Goal: Task Accomplishment & Management: Manage account settings

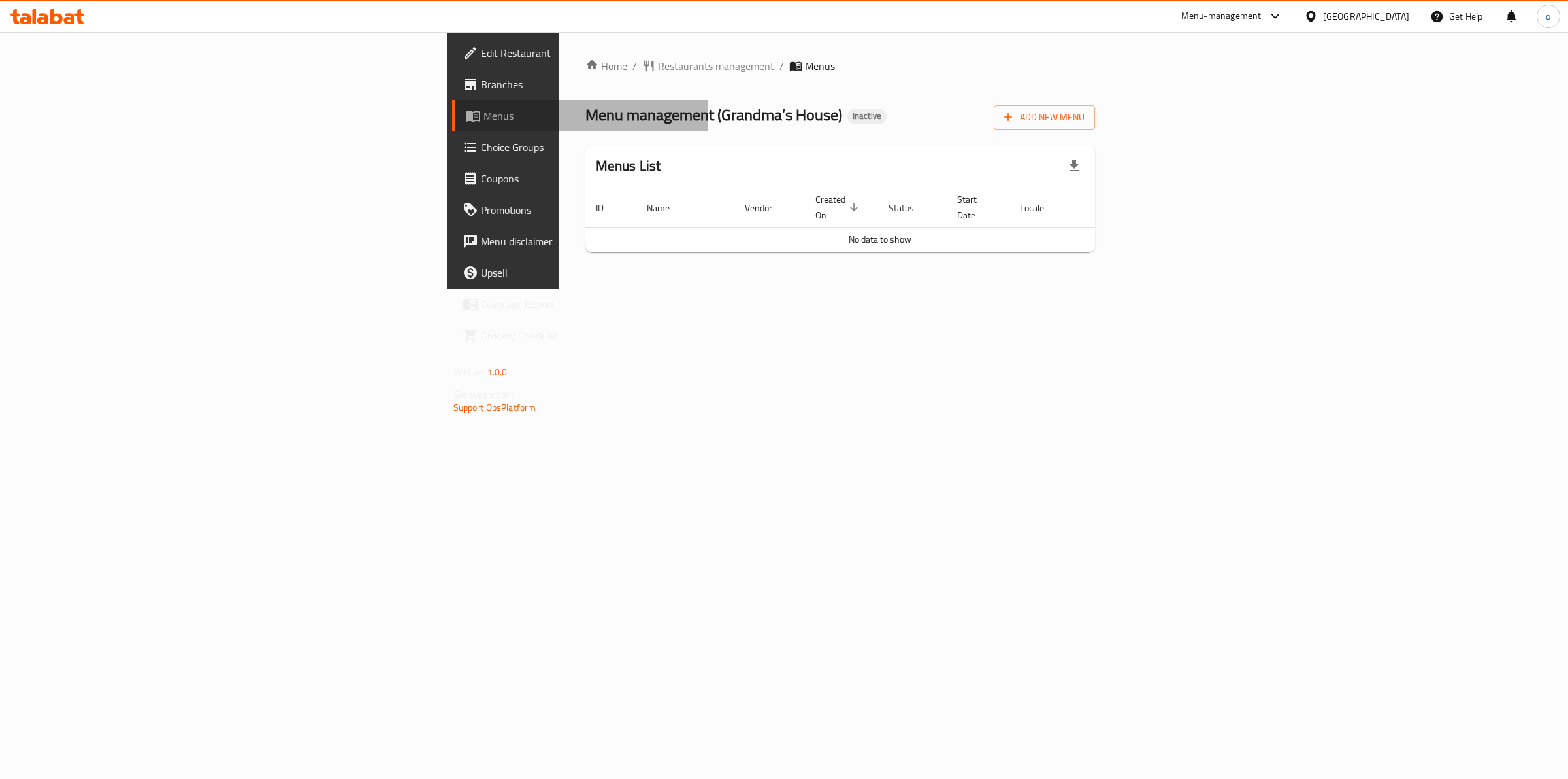
click at [484, 121] on span "Menus" at bounding box center [591, 116] width 215 height 16
click at [1085, 110] on span "Add New Menu" at bounding box center [1044, 117] width 80 height 16
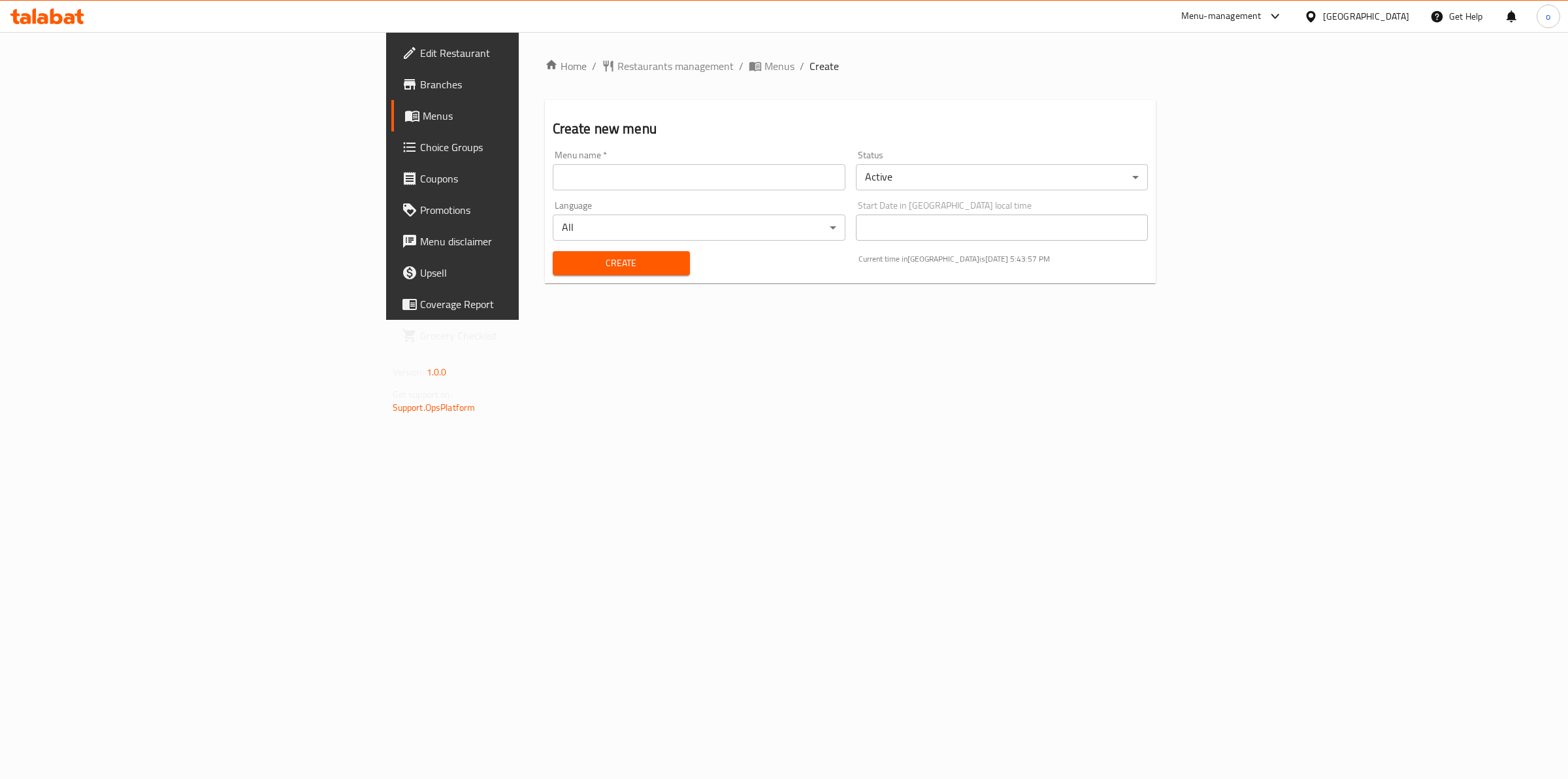
click at [606, 182] on input "text" at bounding box center [699, 177] width 293 height 26
type input "G"
click at [579, 183] on input "G" at bounding box center [699, 177] width 293 height 26
click at [579, 183] on input "text" at bounding box center [699, 177] width 293 height 26
paste input "Grandma’s House"
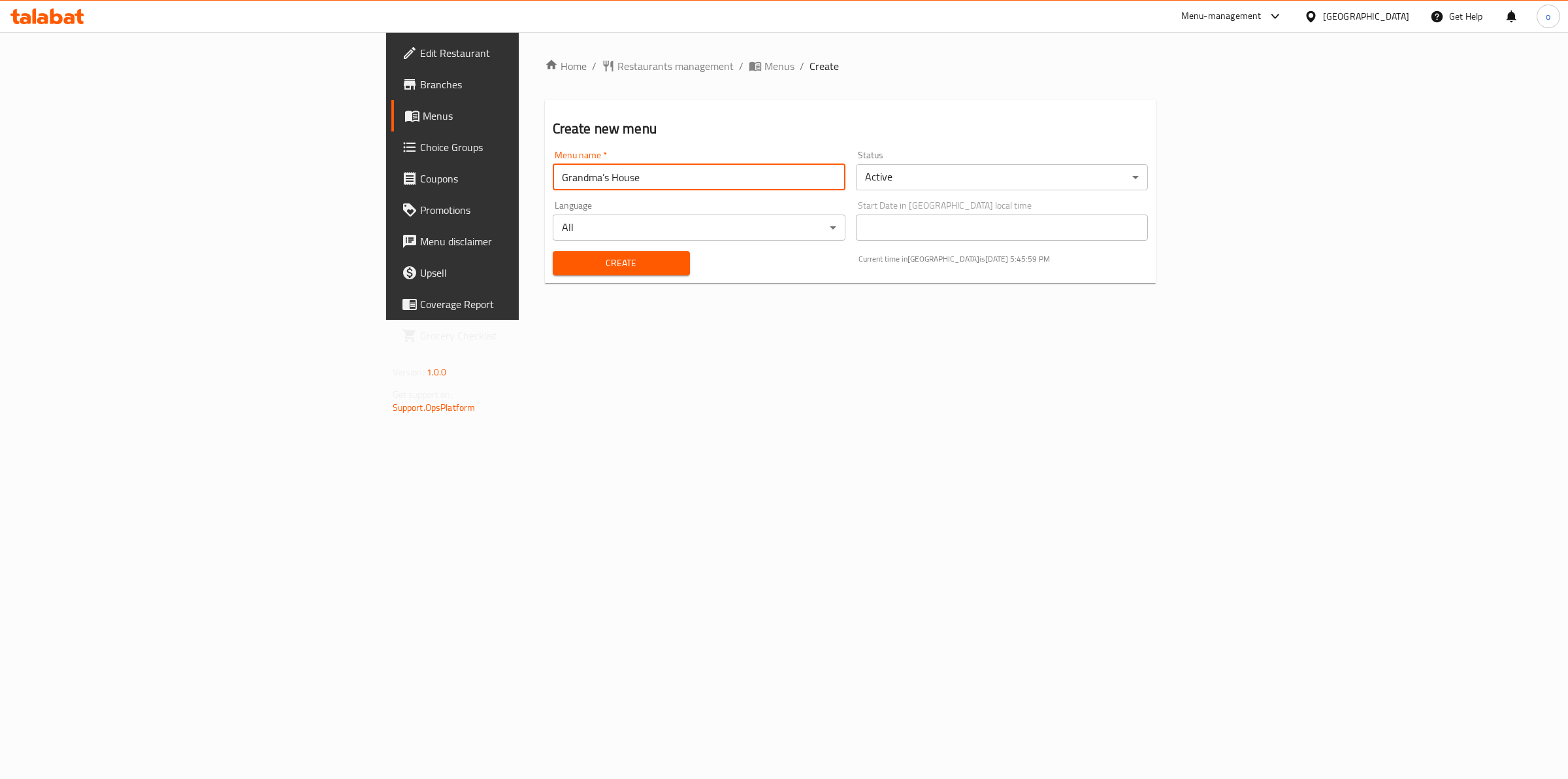
type input "Grandma’s House"
click at [563, 270] on span "Create" at bounding box center [621, 263] width 117 height 16
click at [423, 117] on span "Menus" at bounding box center [530, 116] width 215 height 16
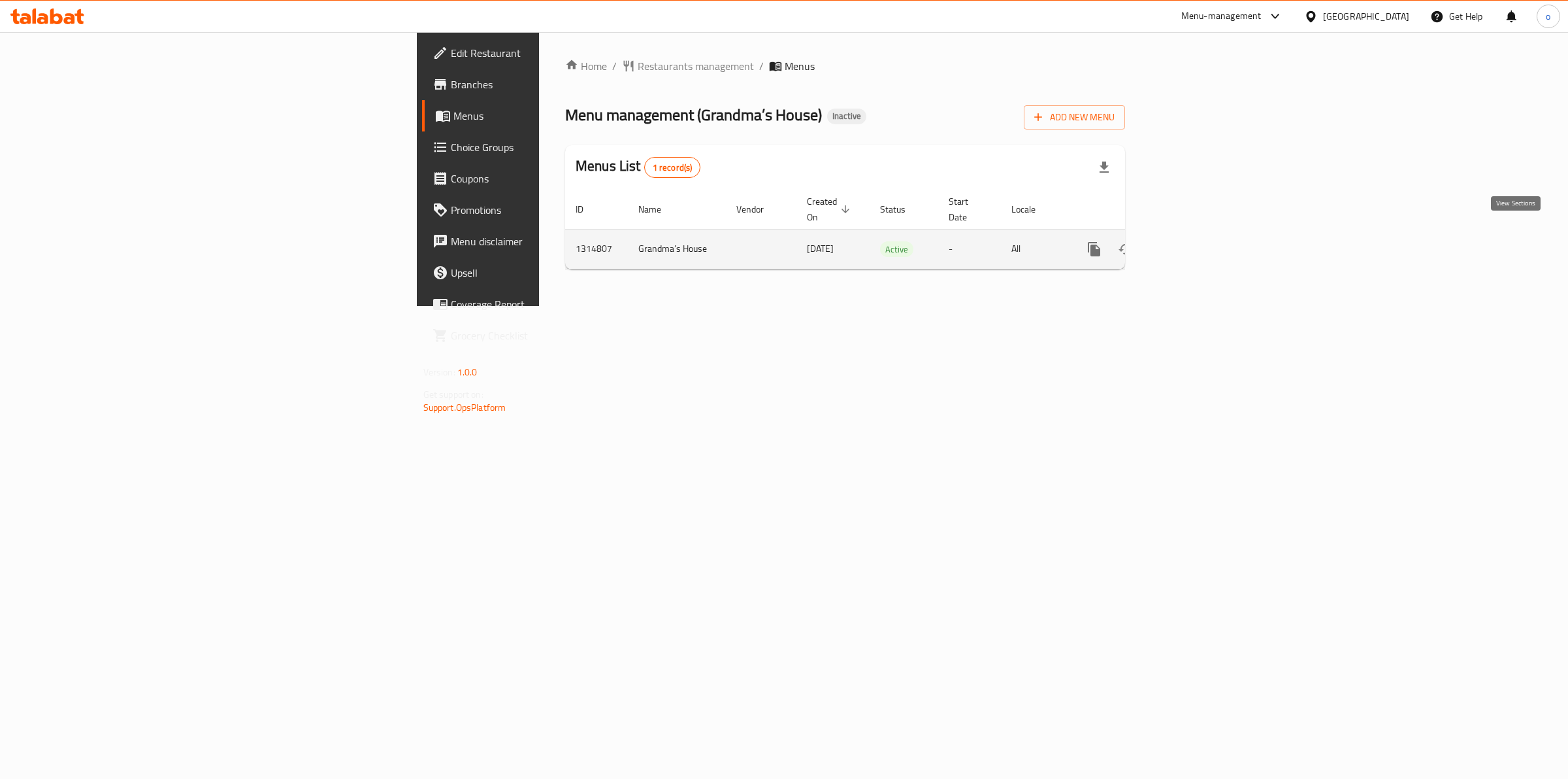
click at [1195, 243] on icon "enhanced table" at bounding box center [1189, 249] width 12 height 12
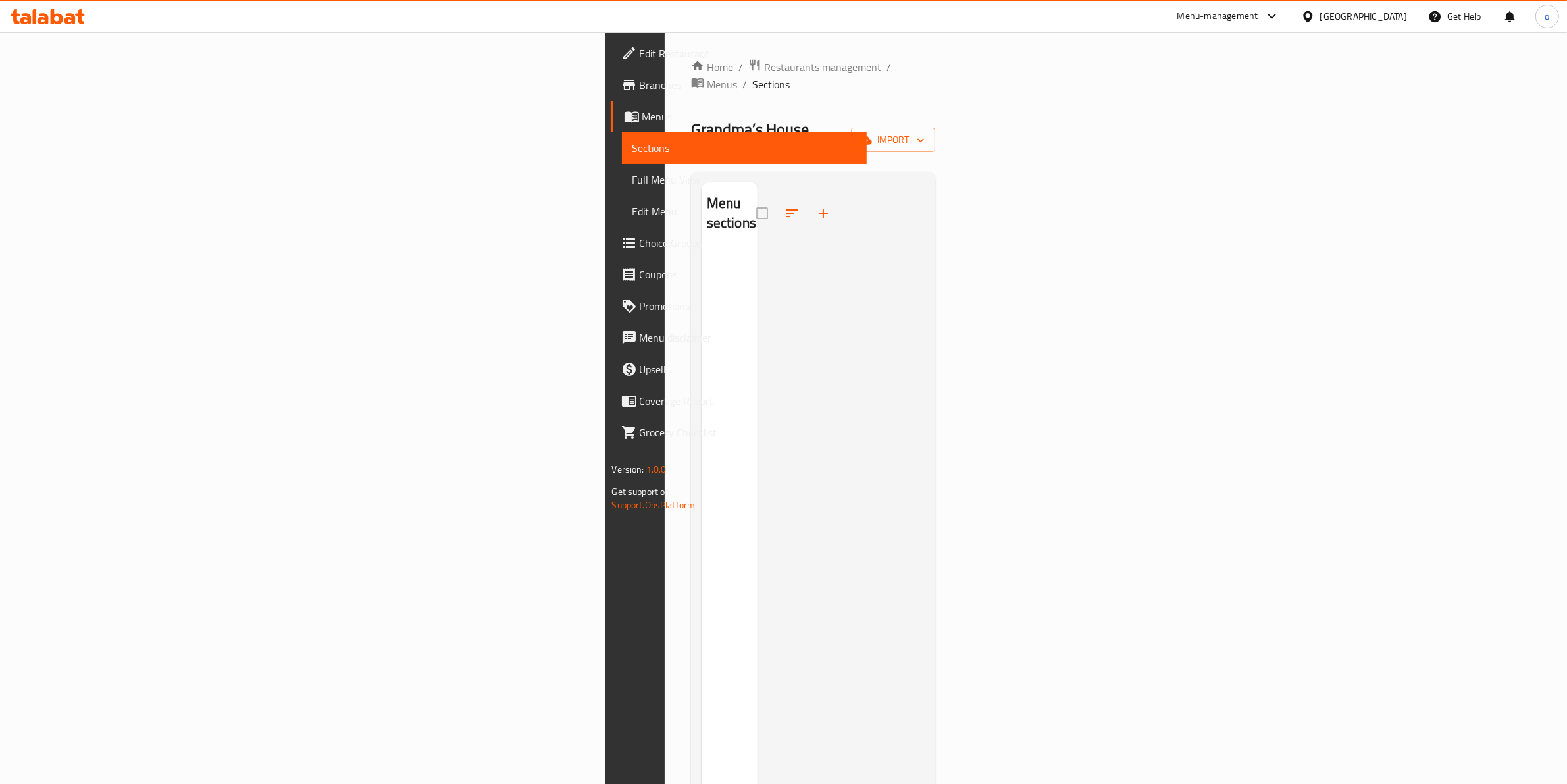
click at [640, 82] on span "Branches" at bounding box center [748, 85] width 217 height 16
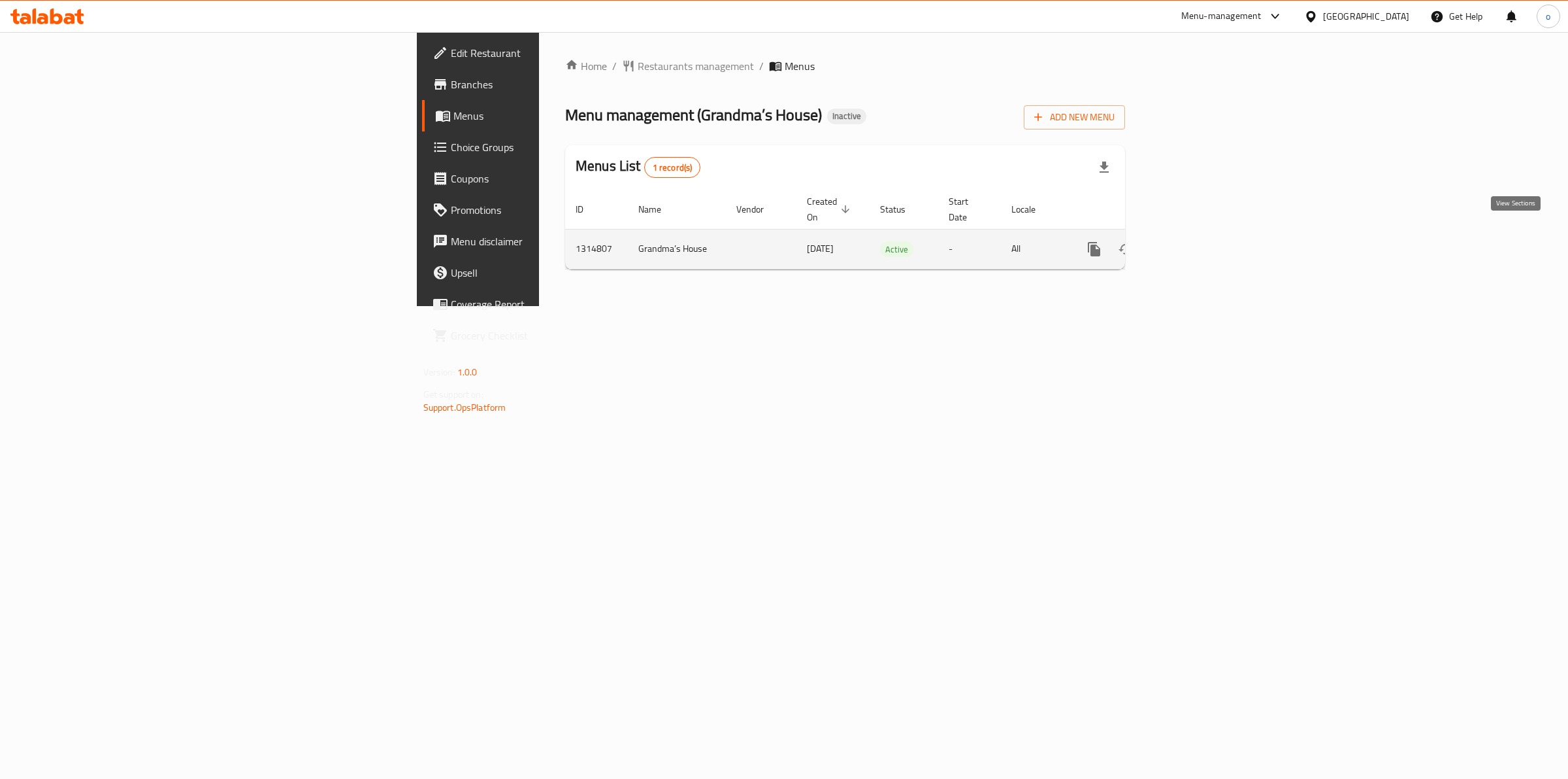
click at [1196, 242] on icon "enhanced table" at bounding box center [1188, 249] width 16 height 16
